Goal: Transaction & Acquisition: Purchase product/service

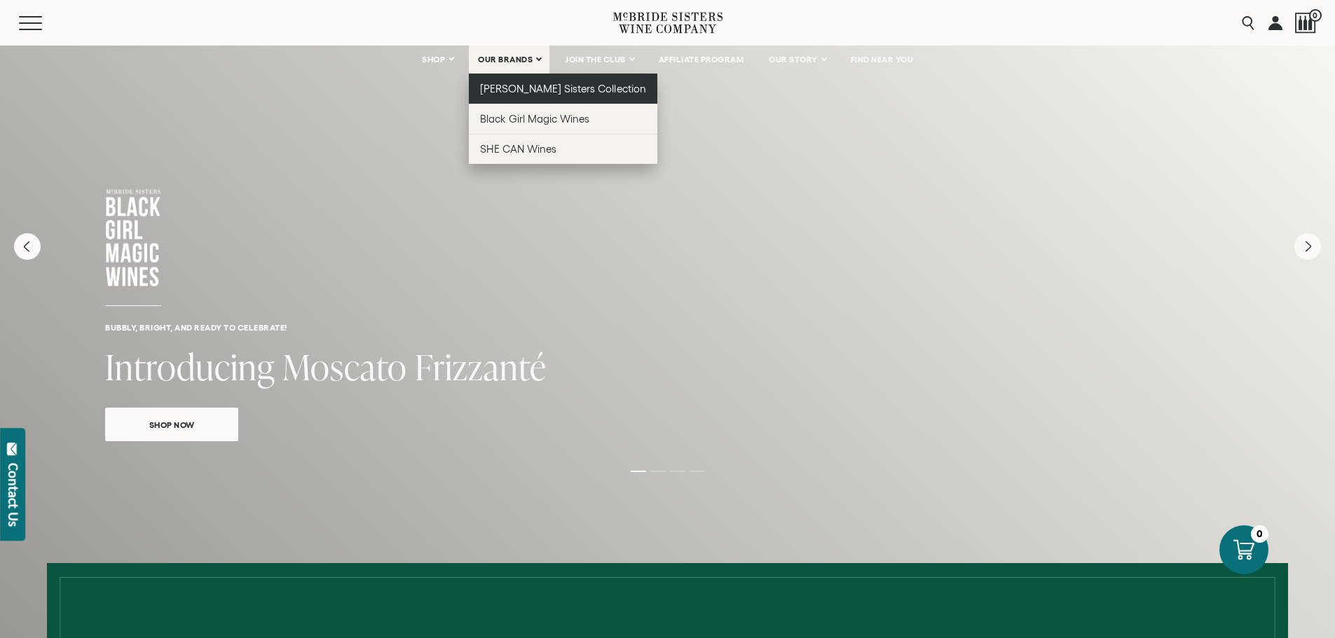
click at [488, 88] on span "[PERSON_NAME] Sisters Collection" at bounding box center [563, 89] width 166 height 12
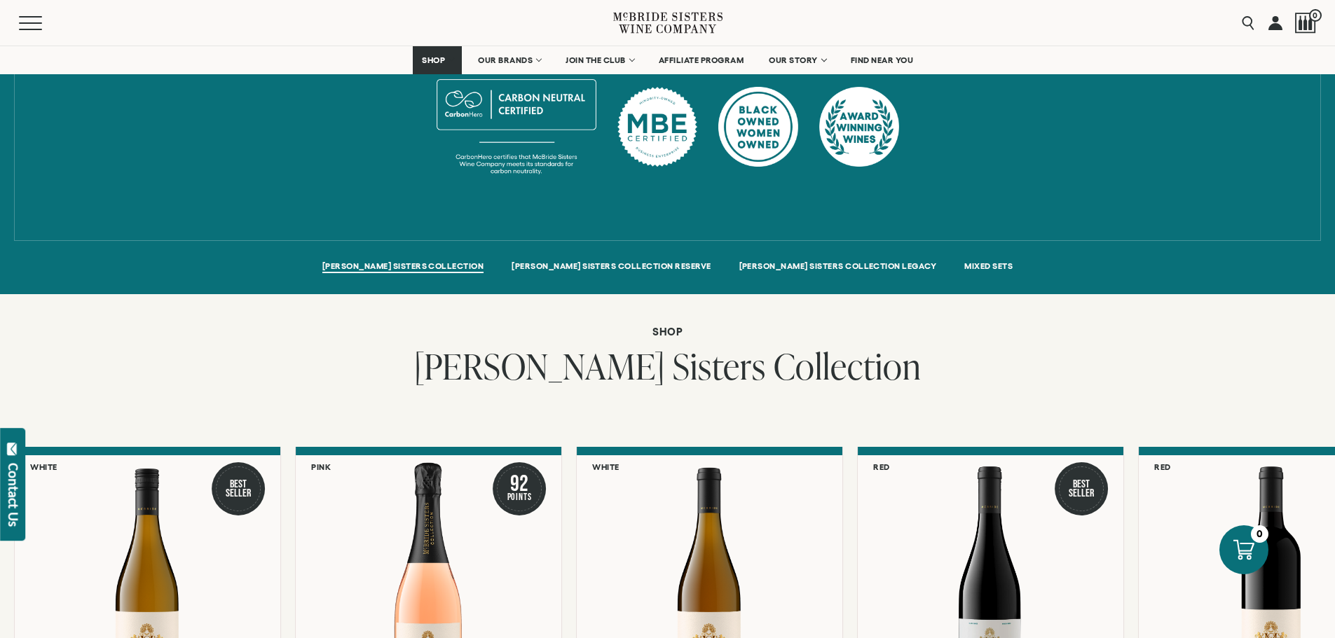
scroll to position [1051, 0]
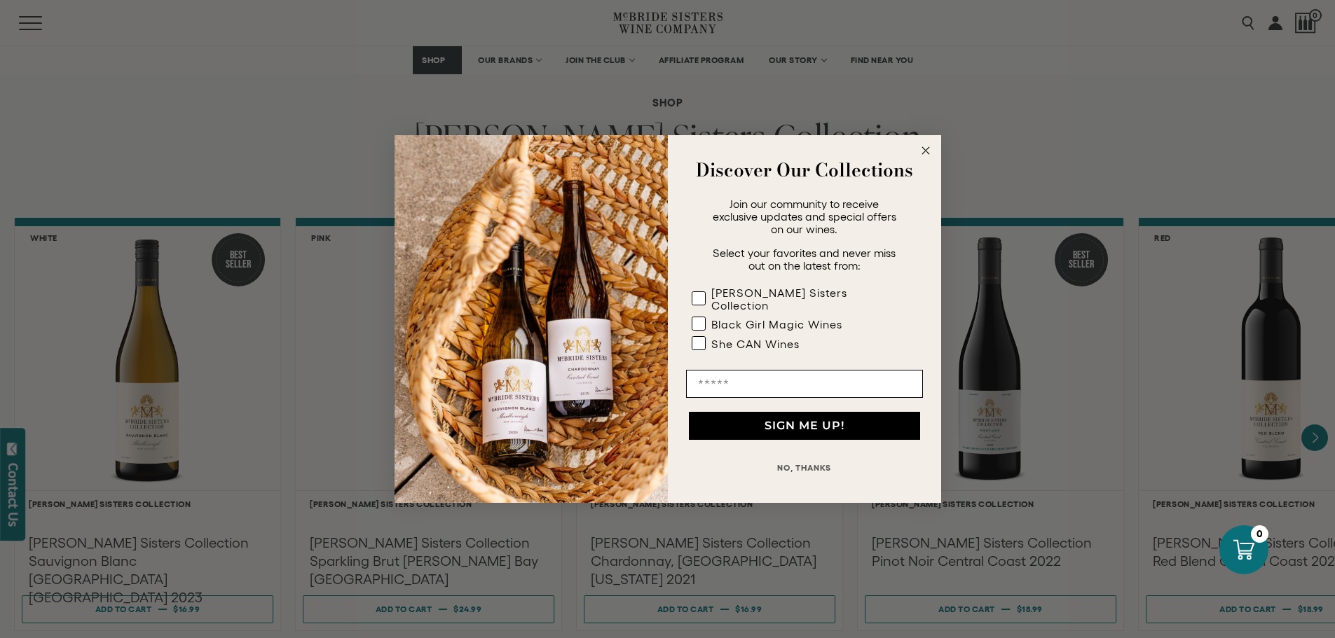
click at [927, 156] on circle "Close dialog" at bounding box center [925, 151] width 16 height 16
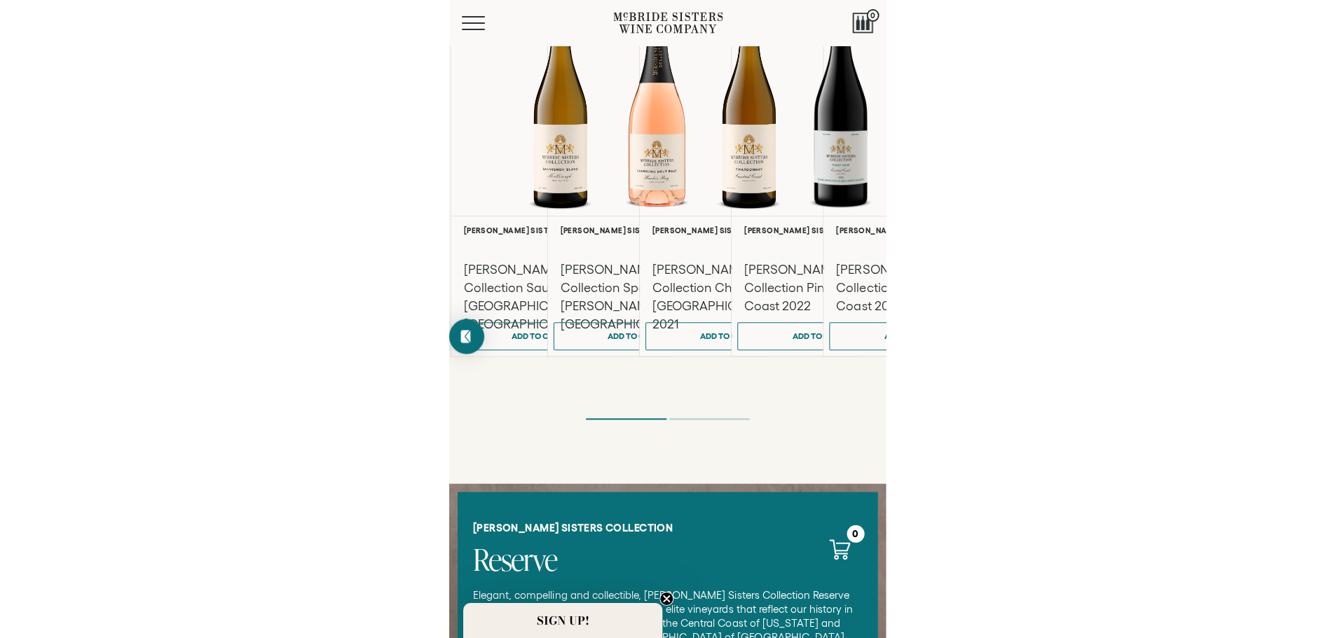
scroll to position [1149, 0]
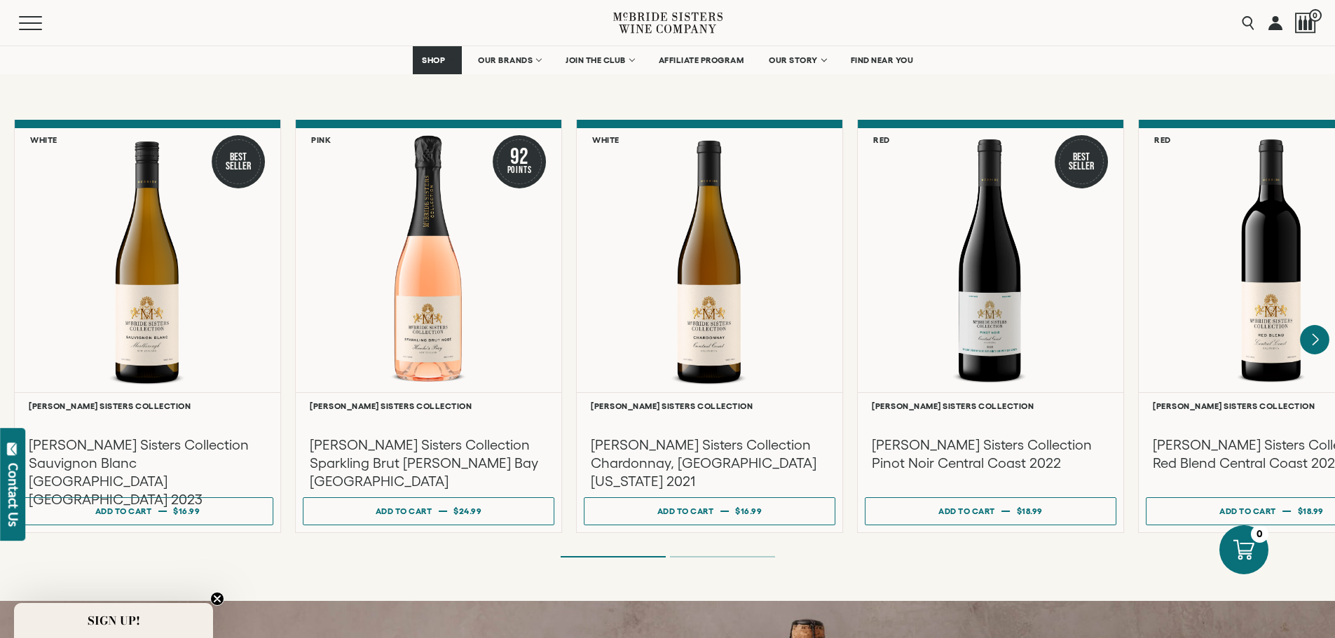
click at [1316, 325] on icon "Next" at bounding box center [1314, 339] width 29 height 29
